Goal: Task Accomplishment & Management: Manage account settings

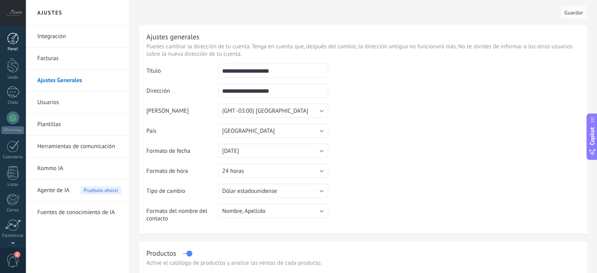
scroll to position [53, 0]
click at [17, 197] on div at bounding box center [12, 198] width 13 height 14
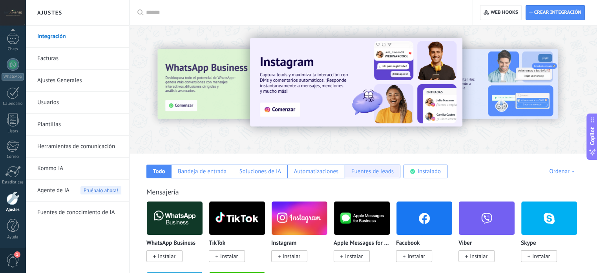
click at [374, 175] on div "Fuentes de leads" at bounding box center [373, 172] width 56 height 14
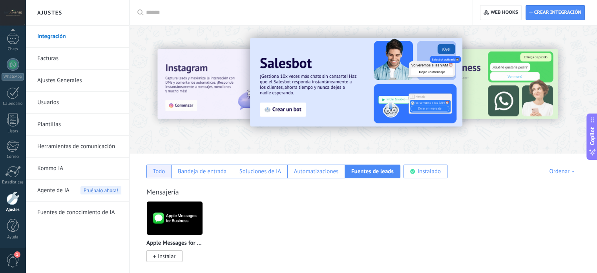
click at [159, 170] on div "Todo" at bounding box center [159, 171] width 12 height 7
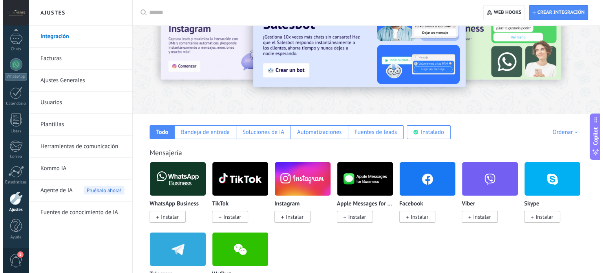
scroll to position [118, 0]
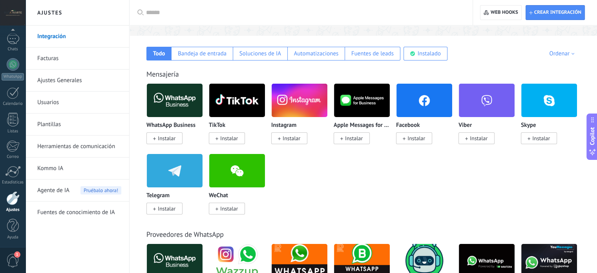
click at [420, 139] on span "Instalar" at bounding box center [417, 138] width 18 height 7
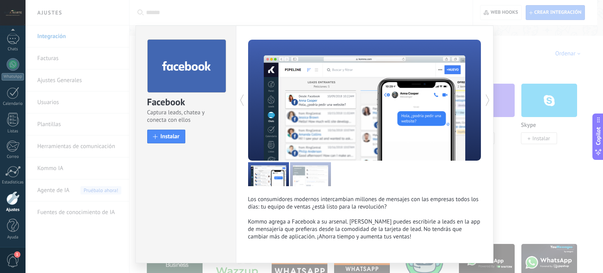
scroll to position [20, 0]
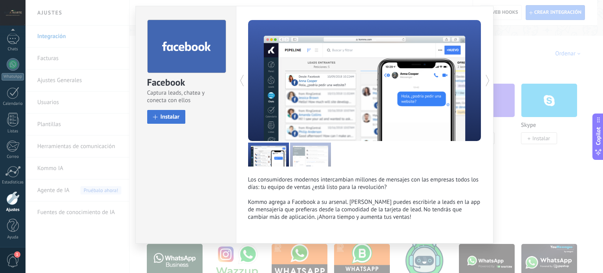
click at [161, 116] on span "Instalar" at bounding box center [170, 117] width 19 height 6
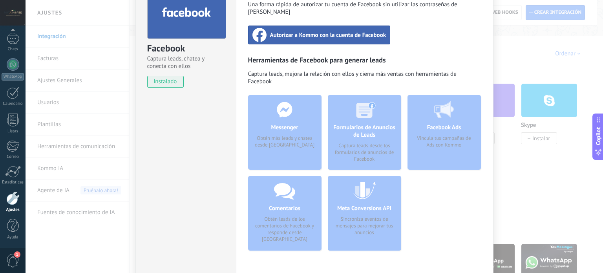
scroll to position [82, 0]
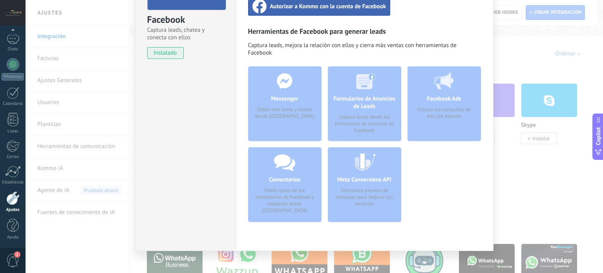
click at [379, 91] on div "Formularios de Anuncios de Leads Captura leads desde los formularios de anuncio…" at bounding box center [364, 103] width 73 height 75
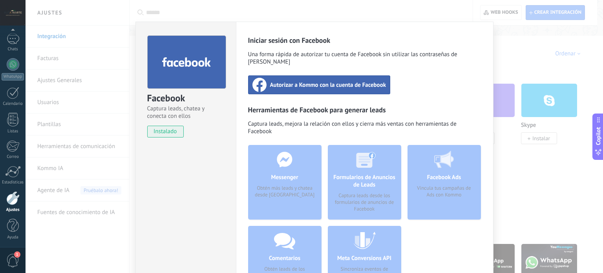
click at [526, 97] on div "Facebook Captura leads, chatea y conecta con ellos instalado Desinstalar Inicia…" at bounding box center [315, 136] width 578 height 273
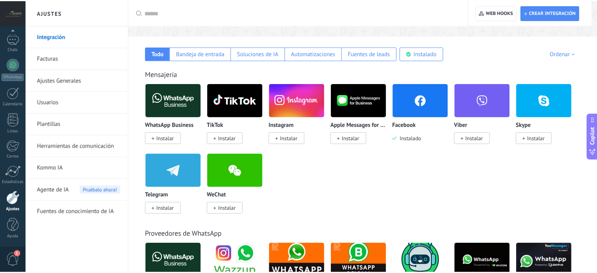
scroll to position [0, 0]
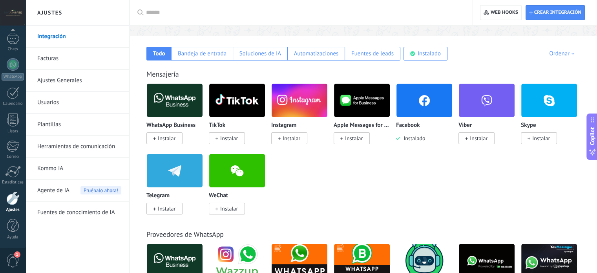
click at [292, 138] on span "Instalar" at bounding box center [292, 138] width 18 height 7
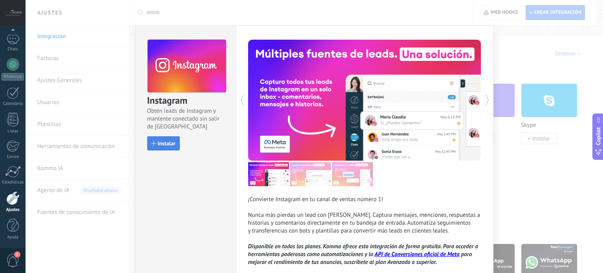
click at [164, 144] on span "Instalar" at bounding box center [167, 143] width 18 height 5
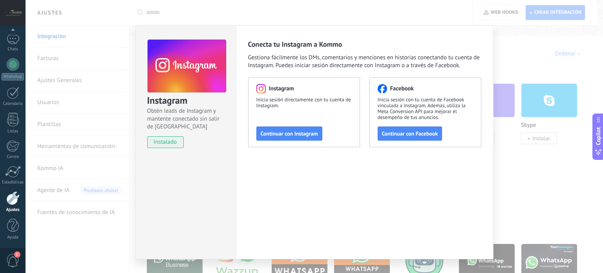
click at [531, 151] on div "Instagram Obtén leads de Instagram y mantente conectado sin salir de Kommo inst…" at bounding box center [315, 136] width 578 height 273
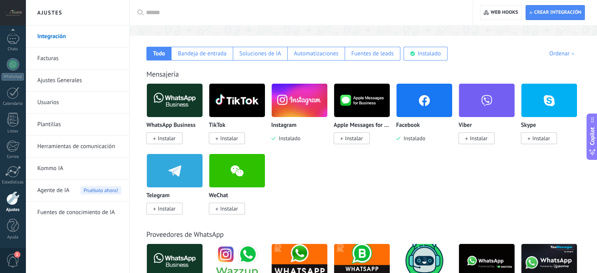
click at [293, 108] on img at bounding box center [300, 100] width 56 height 38
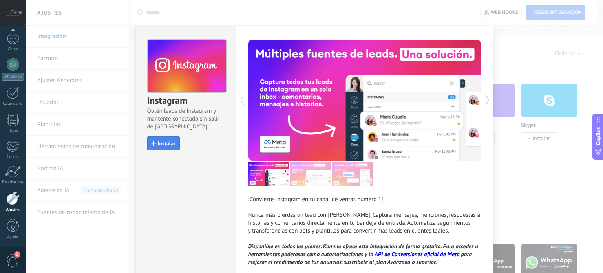
click at [161, 141] on span "Instalar" at bounding box center [167, 143] width 18 height 5
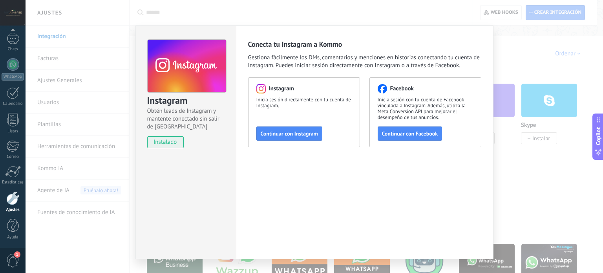
click at [545, 137] on div "Instagram Obtén leads de Instagram y mantente conectado sin salir de Kommo inst…" at bounding box center [315, 136] width 578 height 273
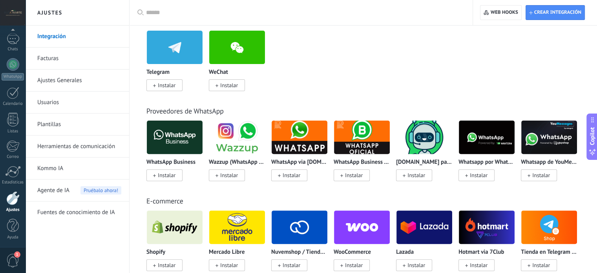
scroll to position [275, 0]
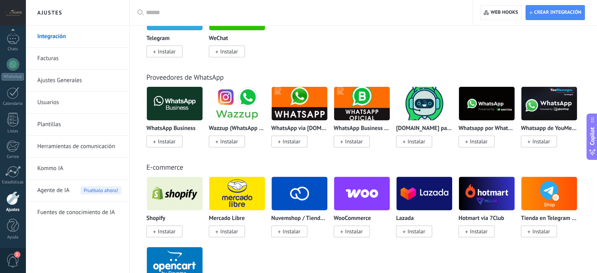
click at [68, 145] on link "Herramientas de comunicación" at bounding box center [79, 147] width 84 height 22
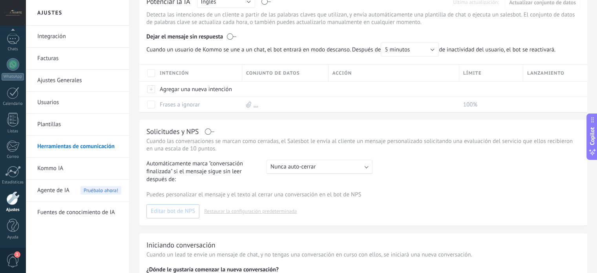
scroll to position [42, 0]
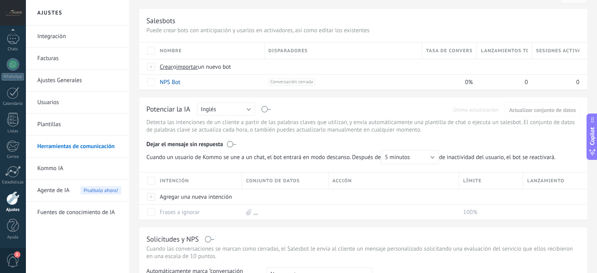
click at [48, 106] on link "Usuarios" at bounding box center [79, 103] width 84 height 22
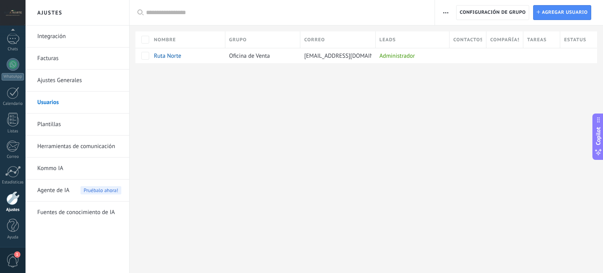
click at [76, 144] on link "Herramientas de comunicación" at bounding box center [79, 147] width 84 height 22
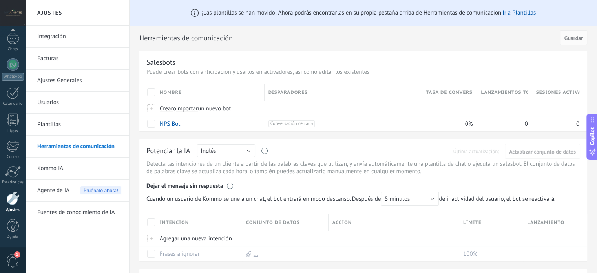
click at [46, 39] on link "Integración" at bounding box center [79, 37] width 84 height 22
